Goal: Information Seeking & Learning: Learn about a topic

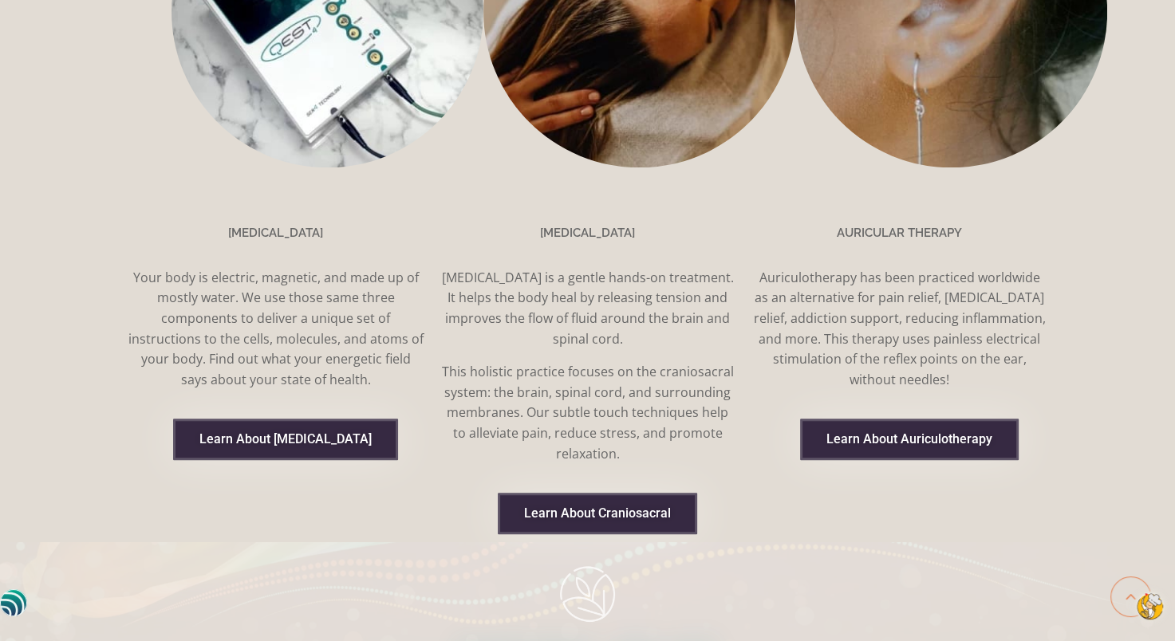
scroll to position [1515, 0]
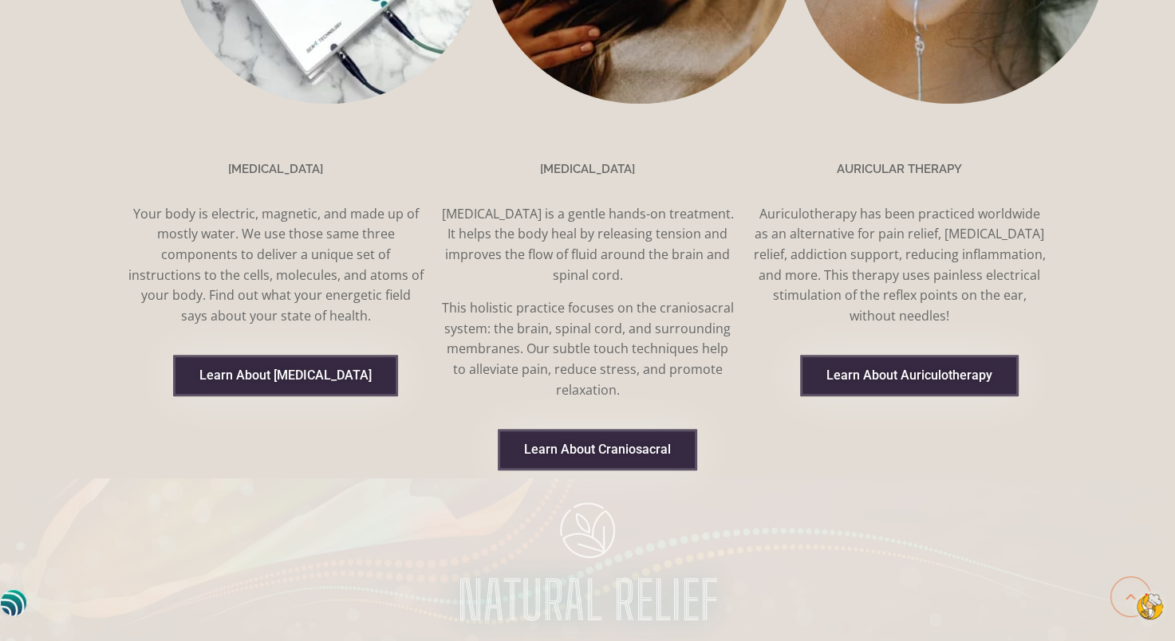
click at [301, 369] on span "Learn About [MEDICAL_DATA]" at bounding box center [285, 375] width 172 height 13
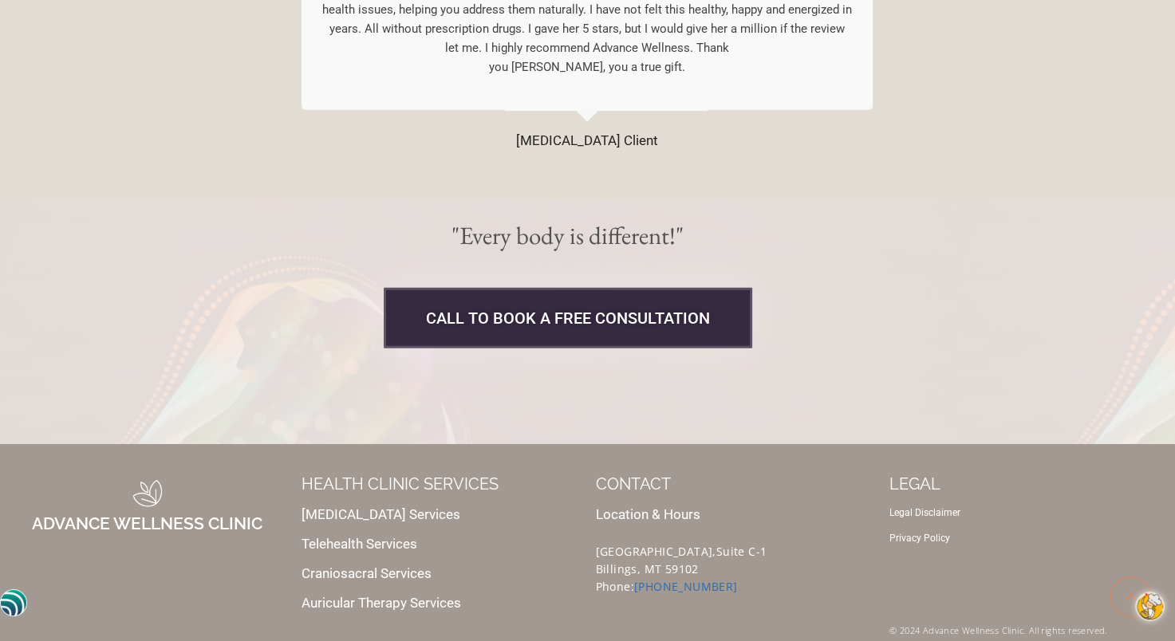
scroll to position [4176, 0]
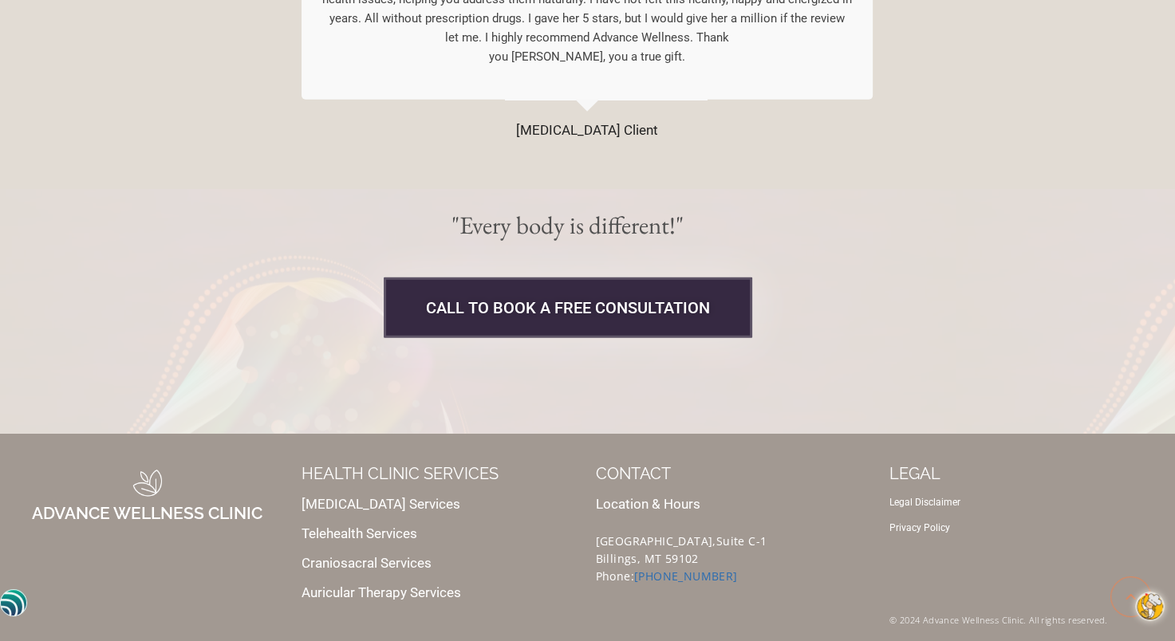
click at [628, 496] on link "Location & Hours" at bounding box center [648, 504] width 104 height 16
